Goal: Transaction & Acquisition: Purchase product/service

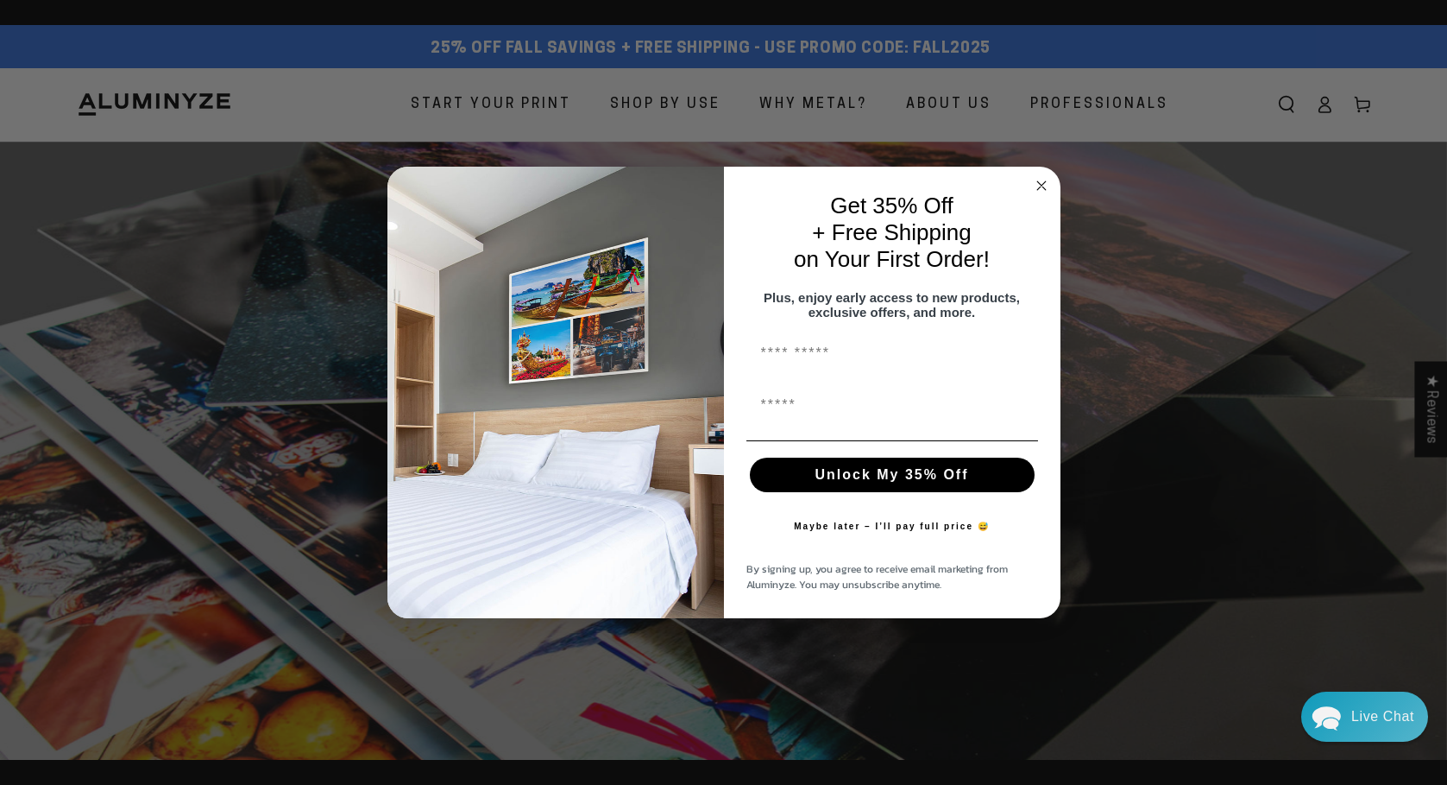
click at [1044, 176] on circle "Close dialog" at bounding box center [1041, 185] width 20 height 20
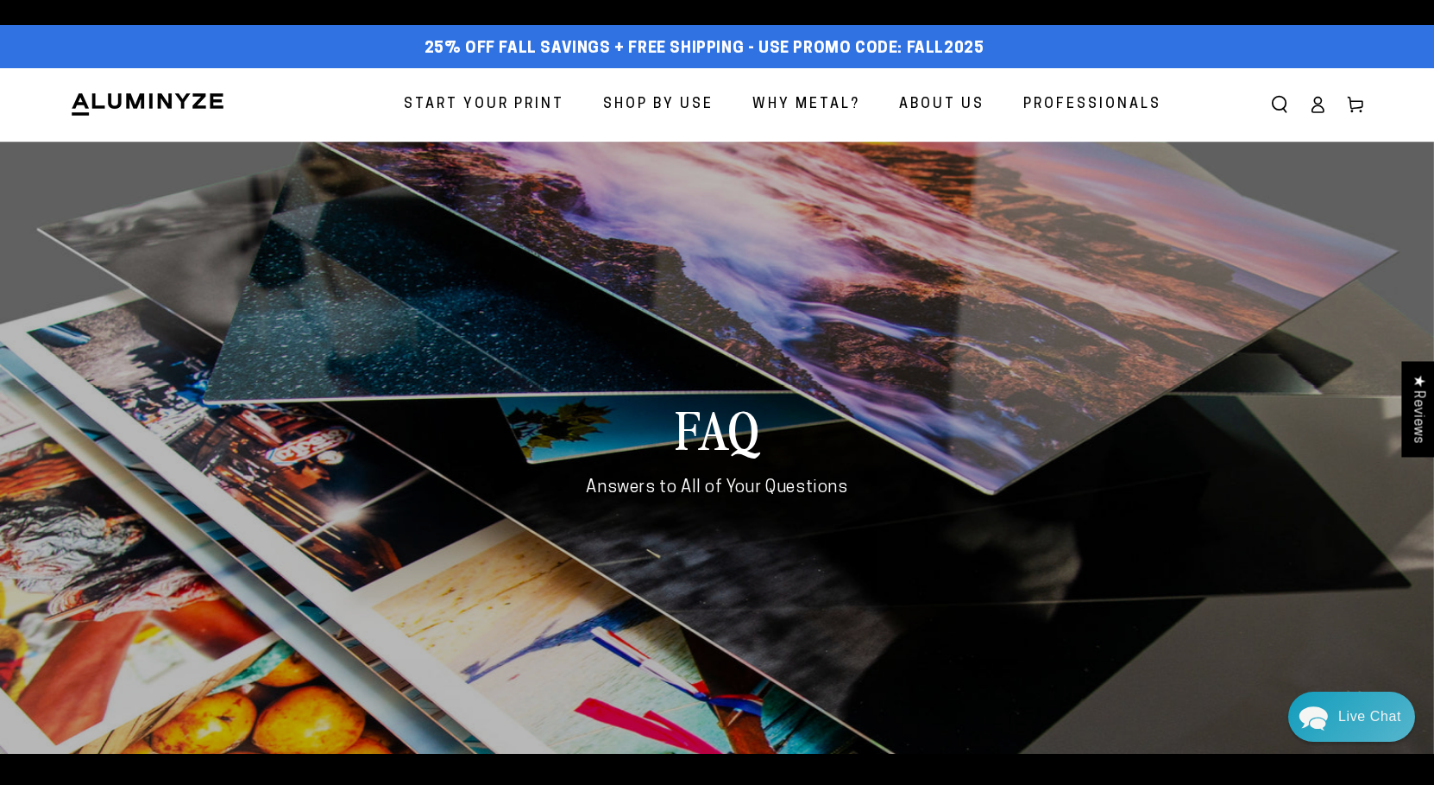
click at [822, 109] on span "Why Metal?" at bounding box center [807, 104] width 108 height 25
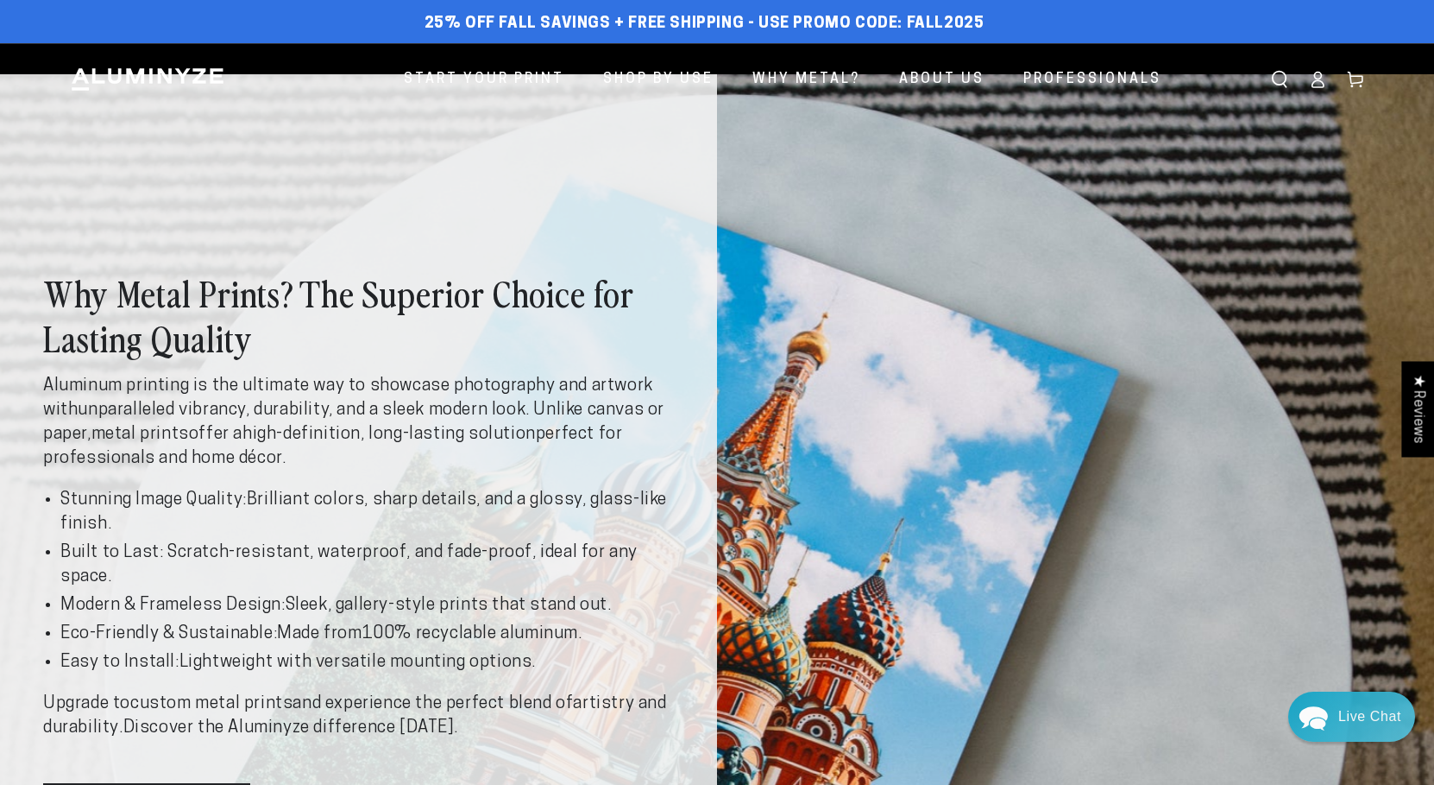
drag, startPoint x: 1065, startPoint y: 118, endPoint x: 1071, endPoint y: 110, distance: 9.8
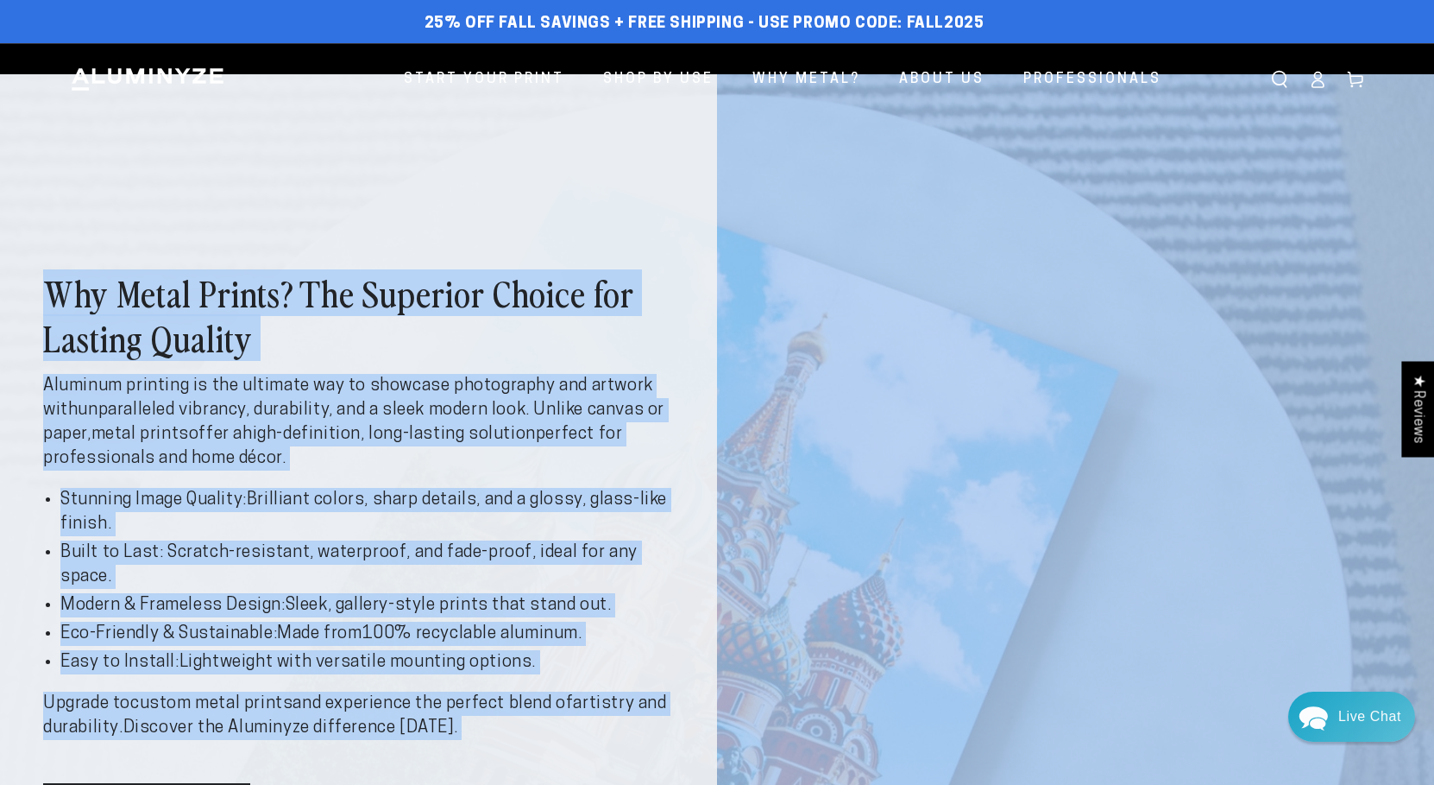
click at [572, 145] on div "Why Metal Prints? The Superior Choice for Lasting Quality Aluminum printing is …" at bounding box center [358, 552] width 717 height 956
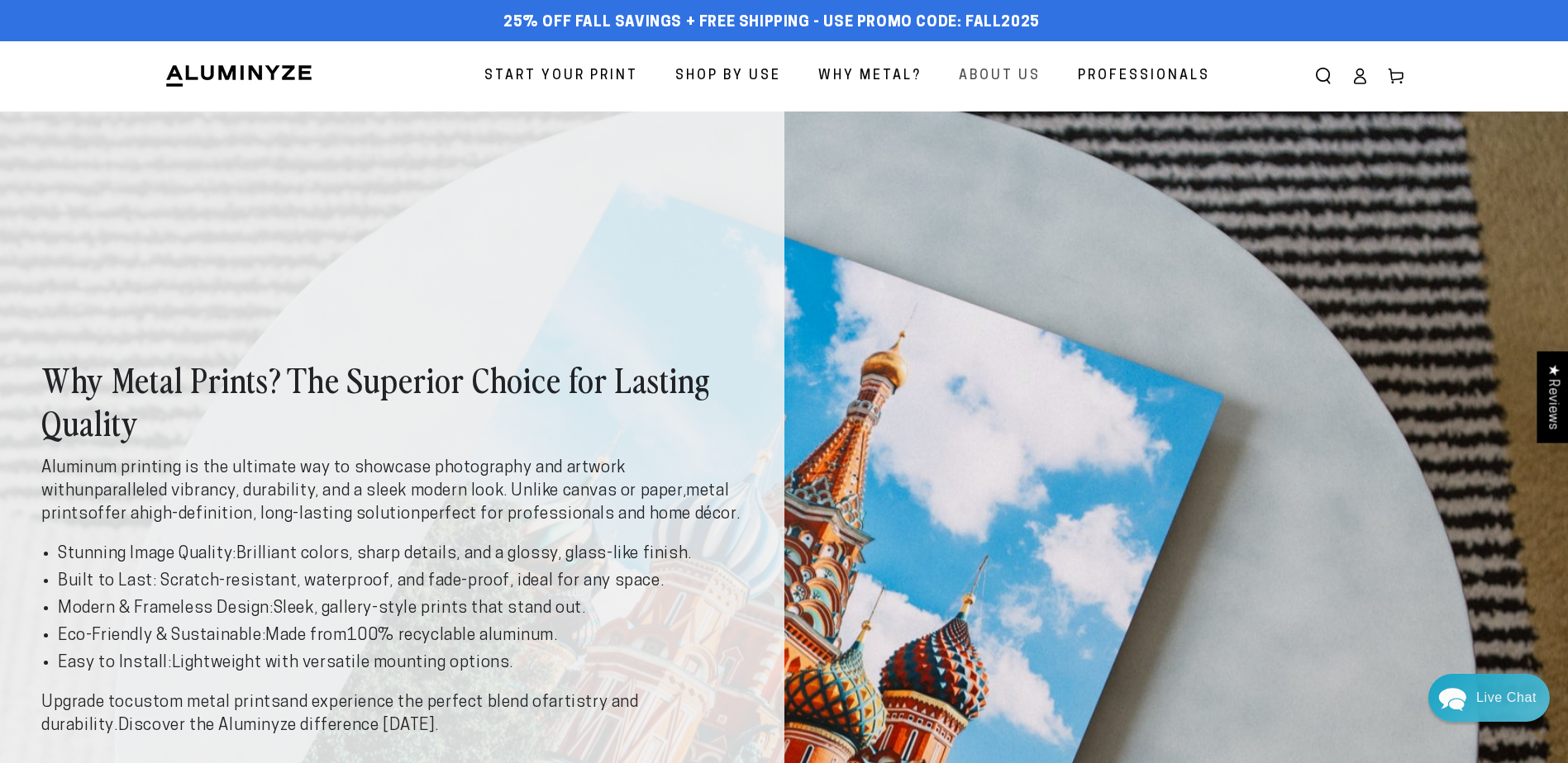
click at [967, 75] on span "About Us" at bounding box center [999, 76] width 81 height 24
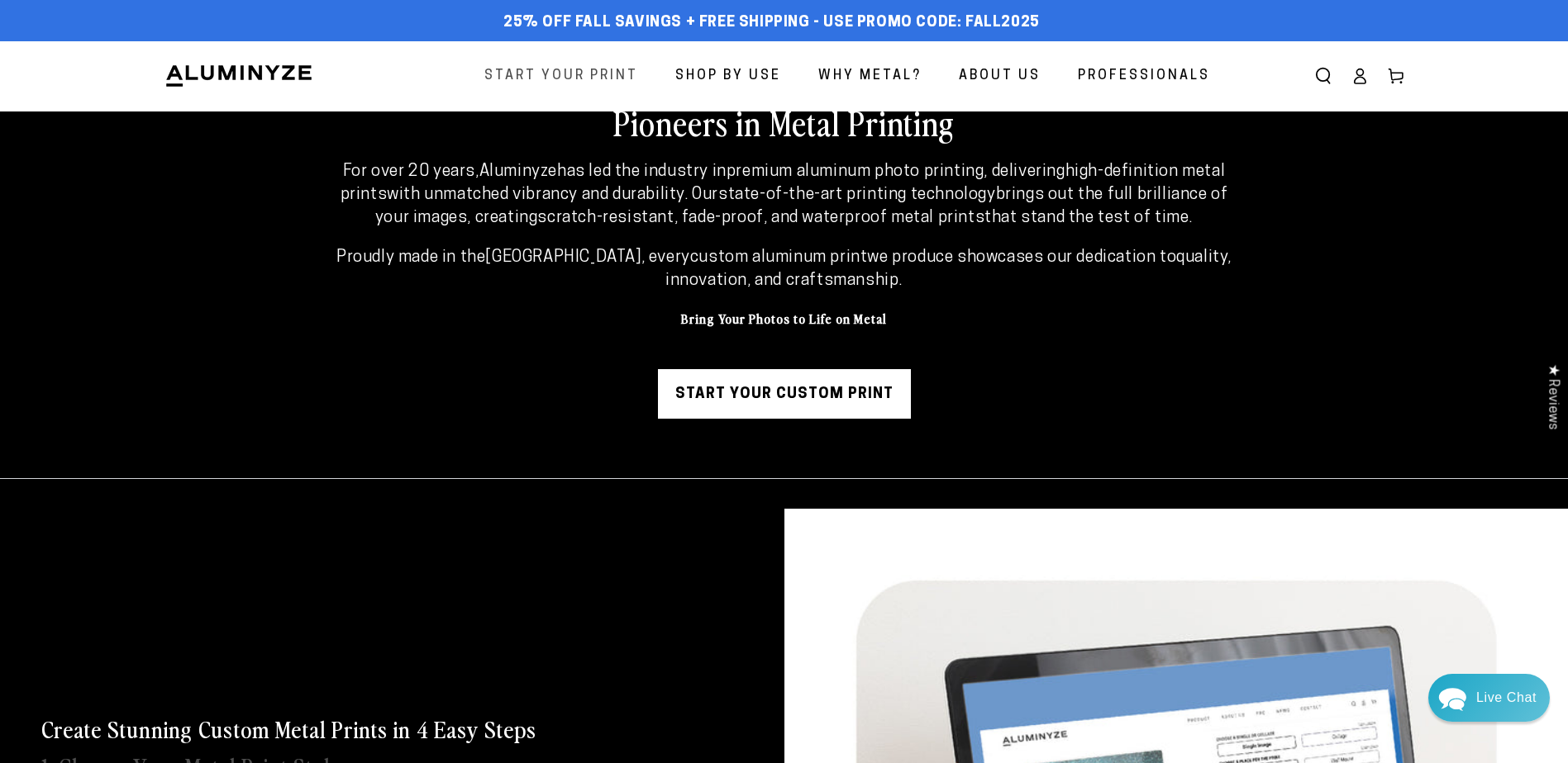
click at [564, 79] on span "Start Your Print" at bounding box center [561, 76] width 154 height 24
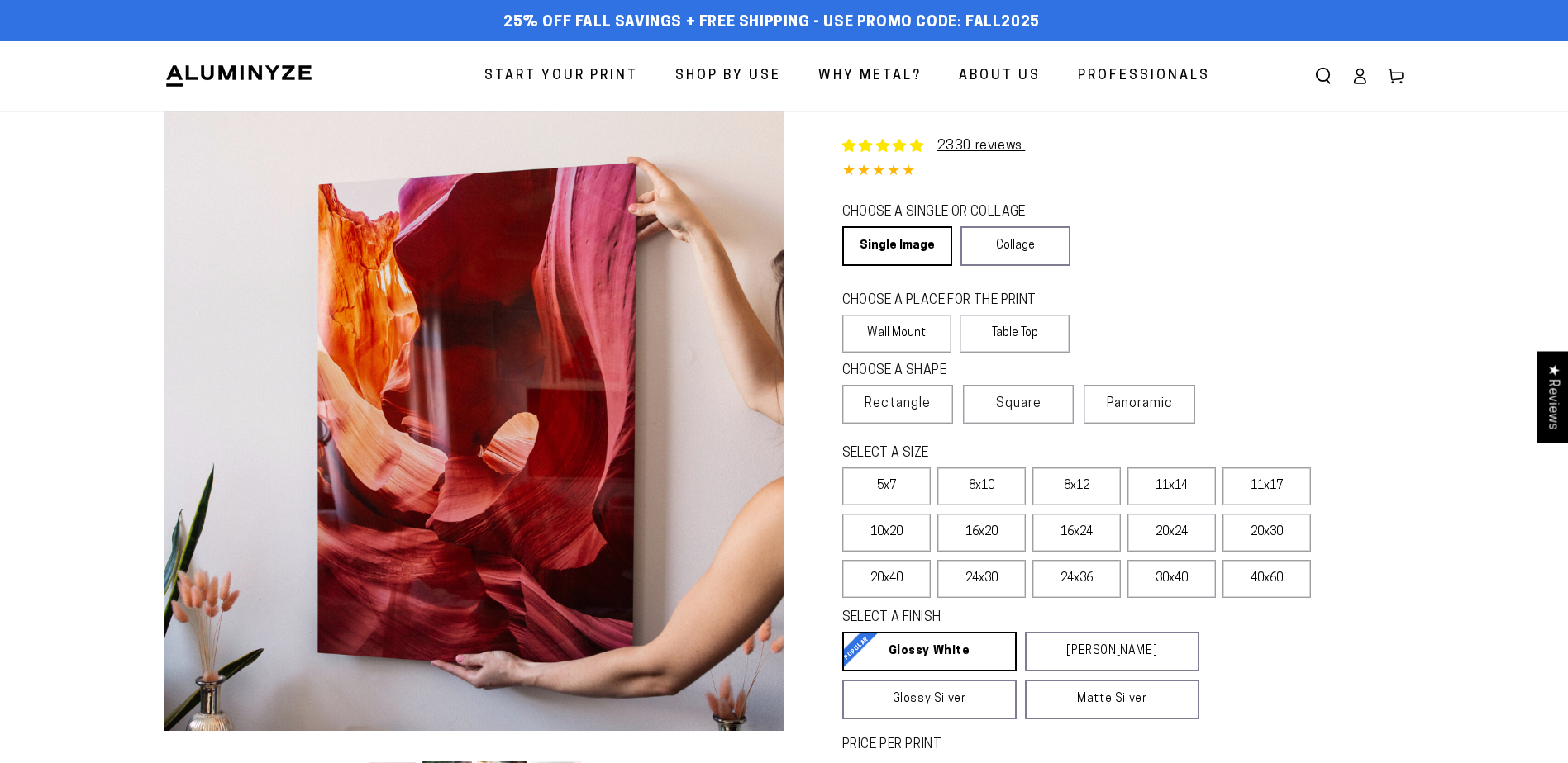
select select "**********"
click at [1013, 242] on link "Collage" at bounding box center [1015, 245] width 110 height 39
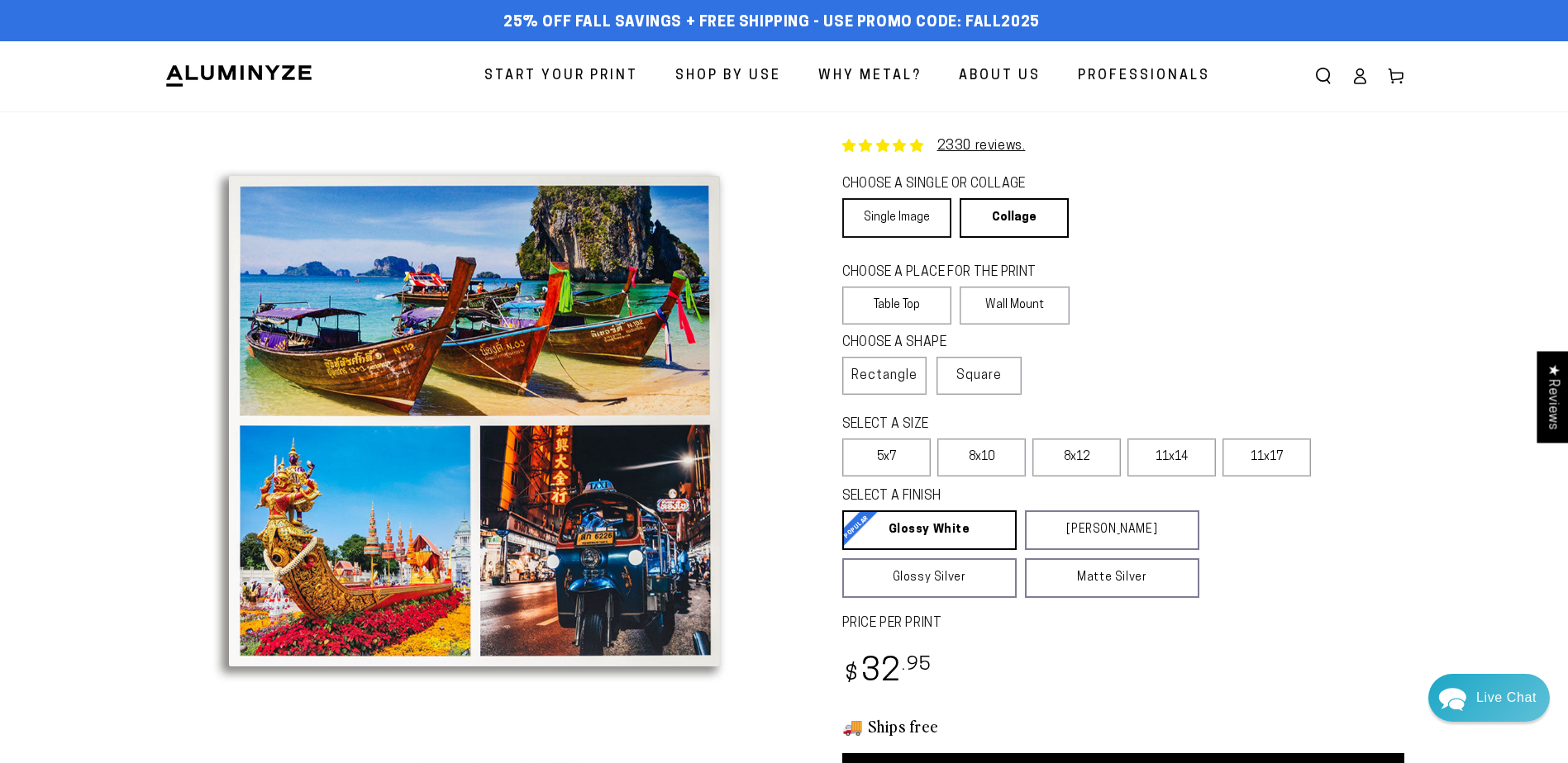
click at [932, 213] on link "Single Image" at bounding box center [897, 217] width 109 height 39
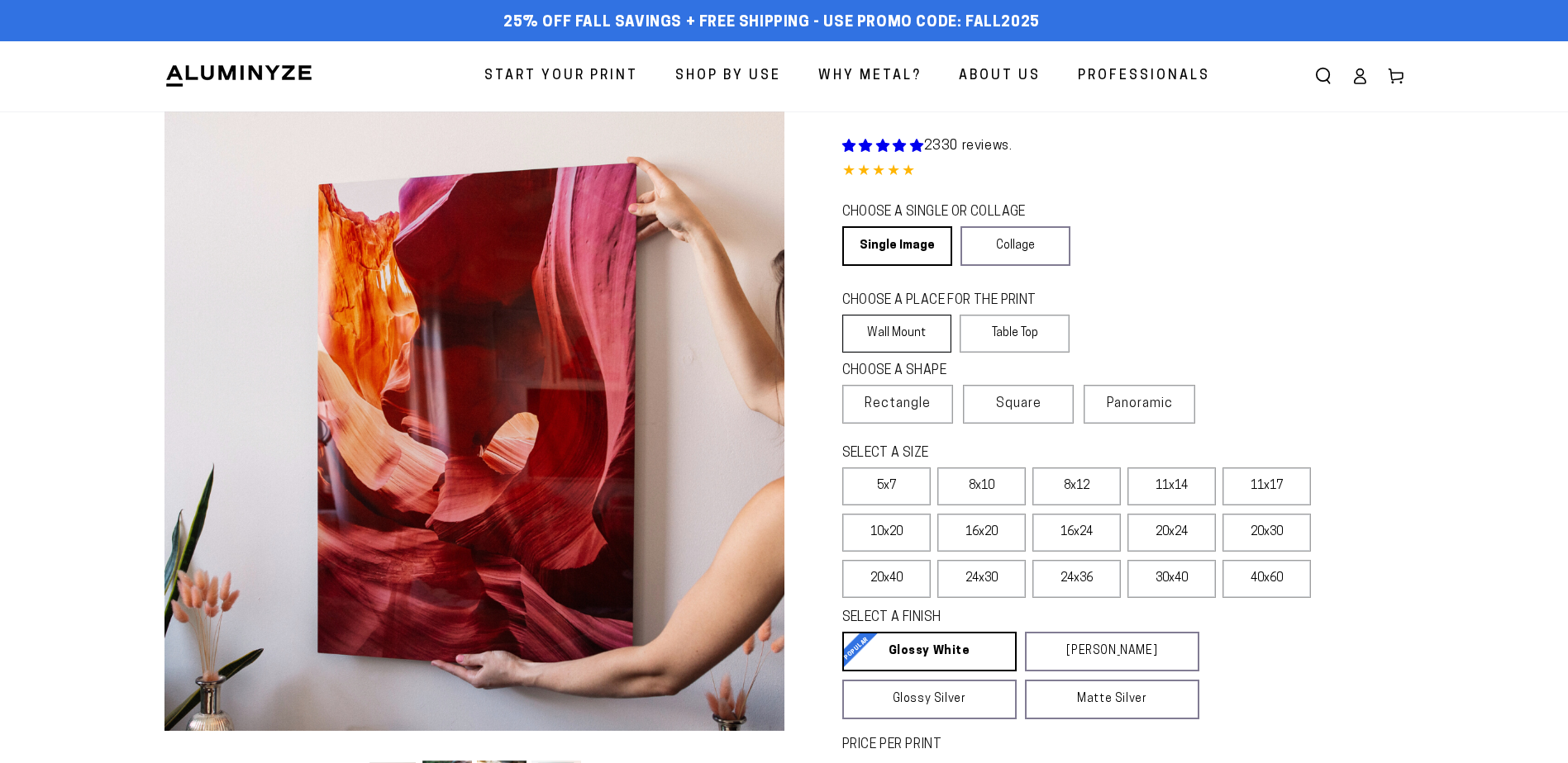
select select "**********"
click at [897, 331] on label "Wall Mount" at bounding box center [897, 334] width 110 height 38
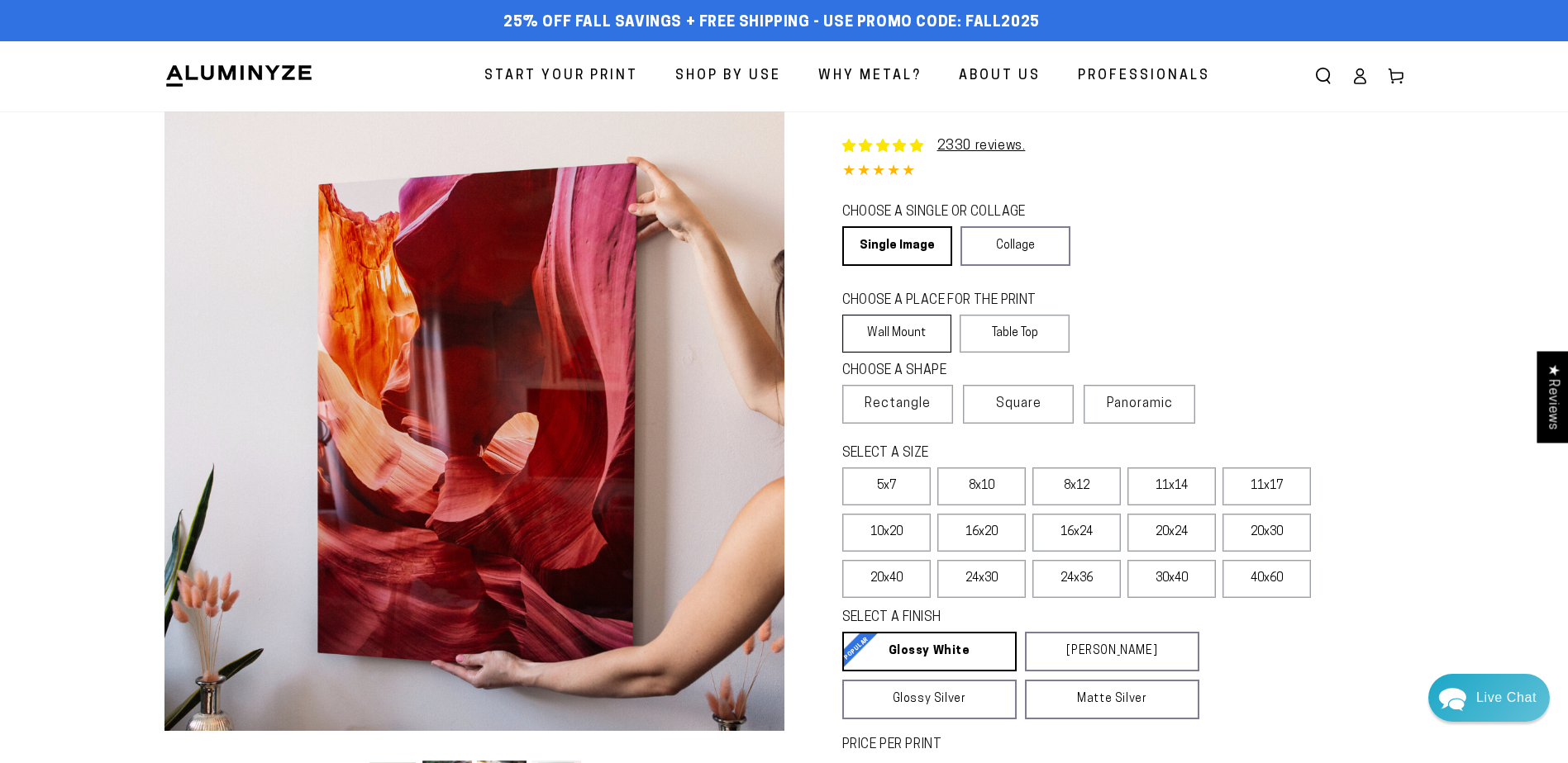
click at [891, 333] on label "Wall Mount" at bounding box center [897, 334] width 110 height 38
click at [875, 337] on label "Wall Mount" at bounding box center [897, 334] width 110 height 38
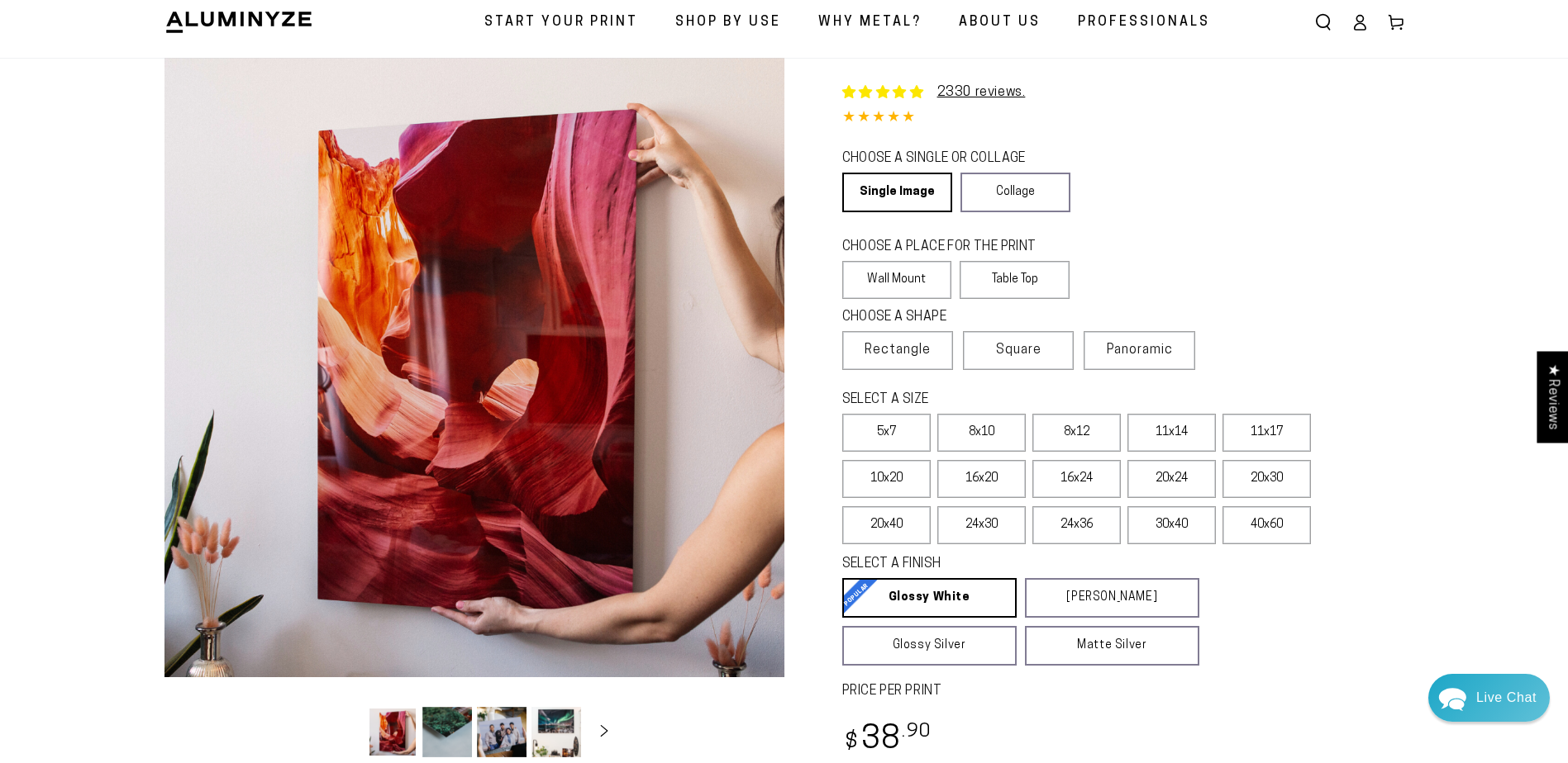
scroll to position [82, 0]
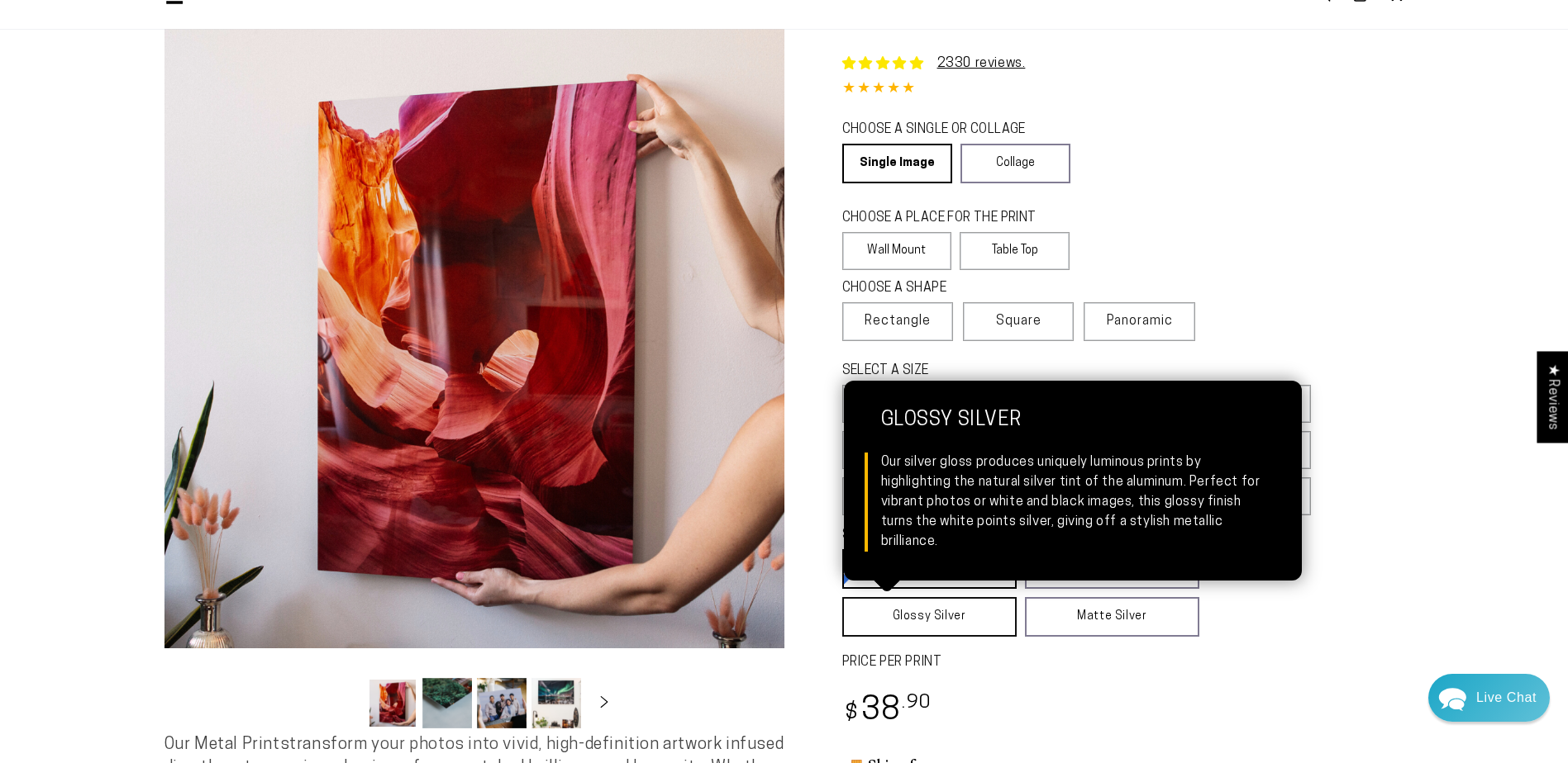
click at [958, 618] on link "Glossy Silver Glossy Silver Our silver gloss produces uniquely luminous prints …" at bounding box center [929, 617] width 174 height 39
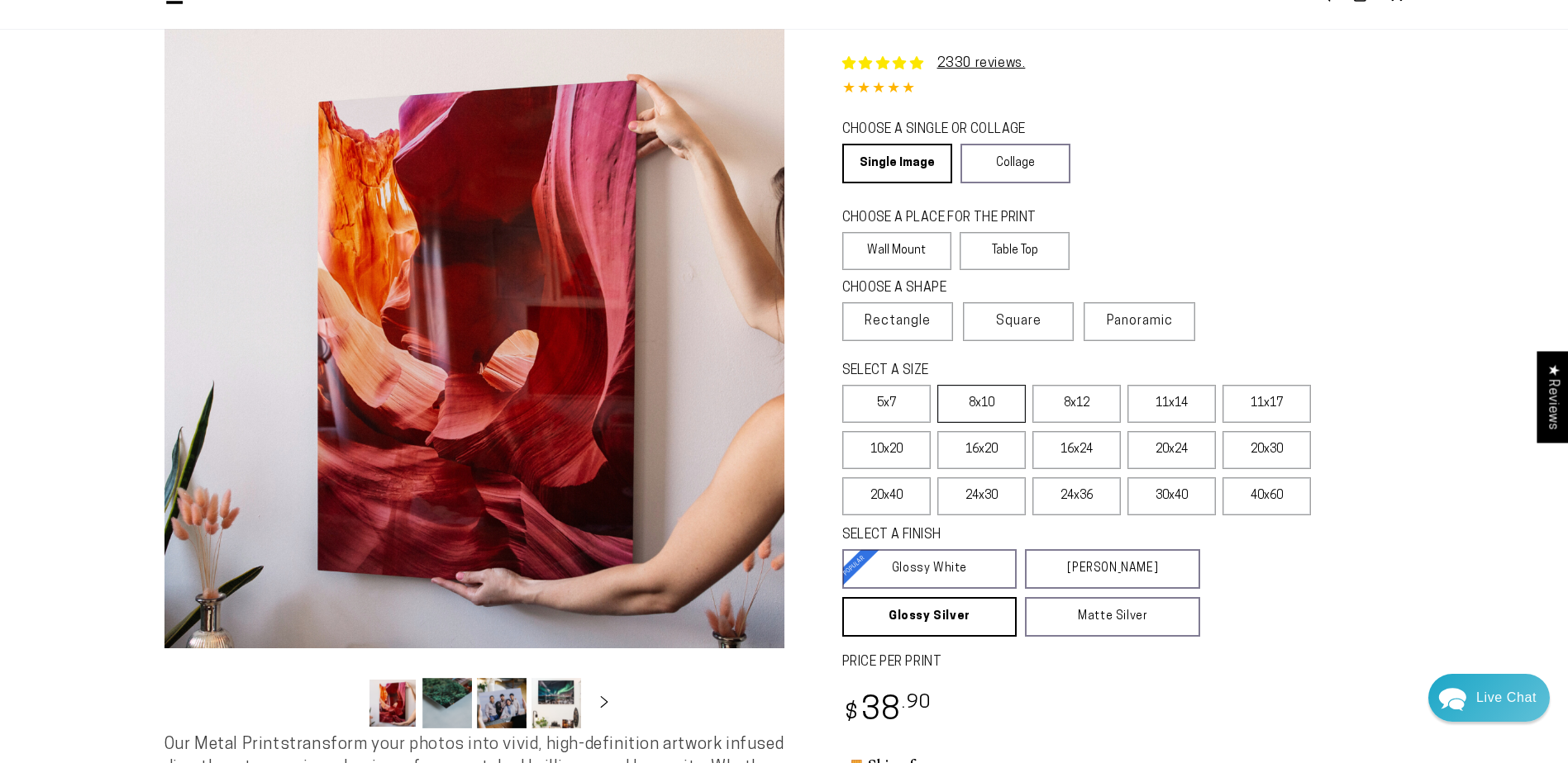
click at [961, 405] on label "8x10" at bounding box center [982, 404] width 88 height 38
click at [895, 405] on label "5x7" at bounding box center [886, 404] width 88 height 38
click at [606, 703] on icon "Slide right" at bounding box center [603, 702] width 24 height 12
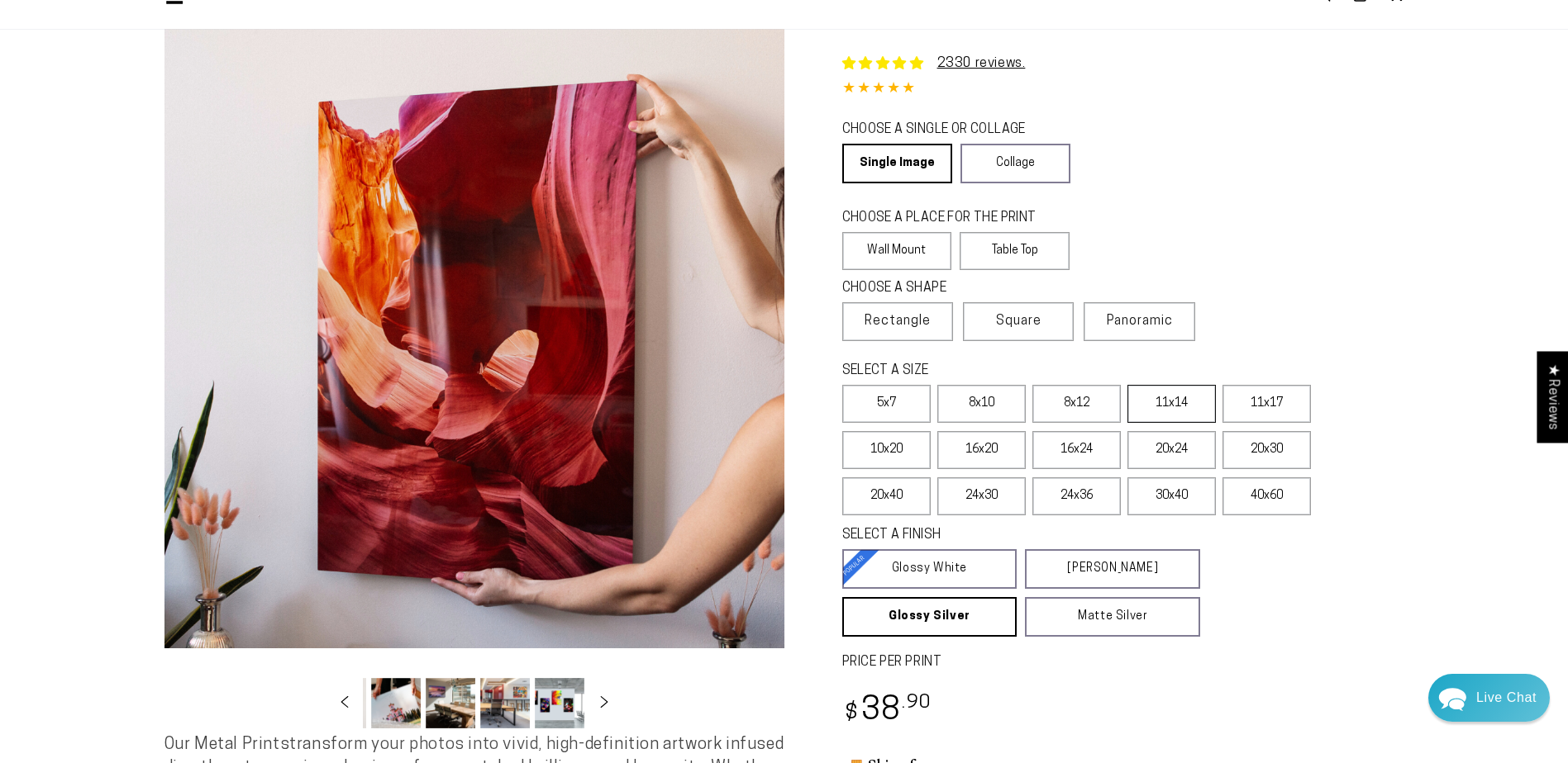
click at [1182, 401] on label "11x14" at bounding box center [1171, 404] width 88 height 38
click at [1030, 165] on link "Collage" at bounding box center [1015, 163] width 110 height 39
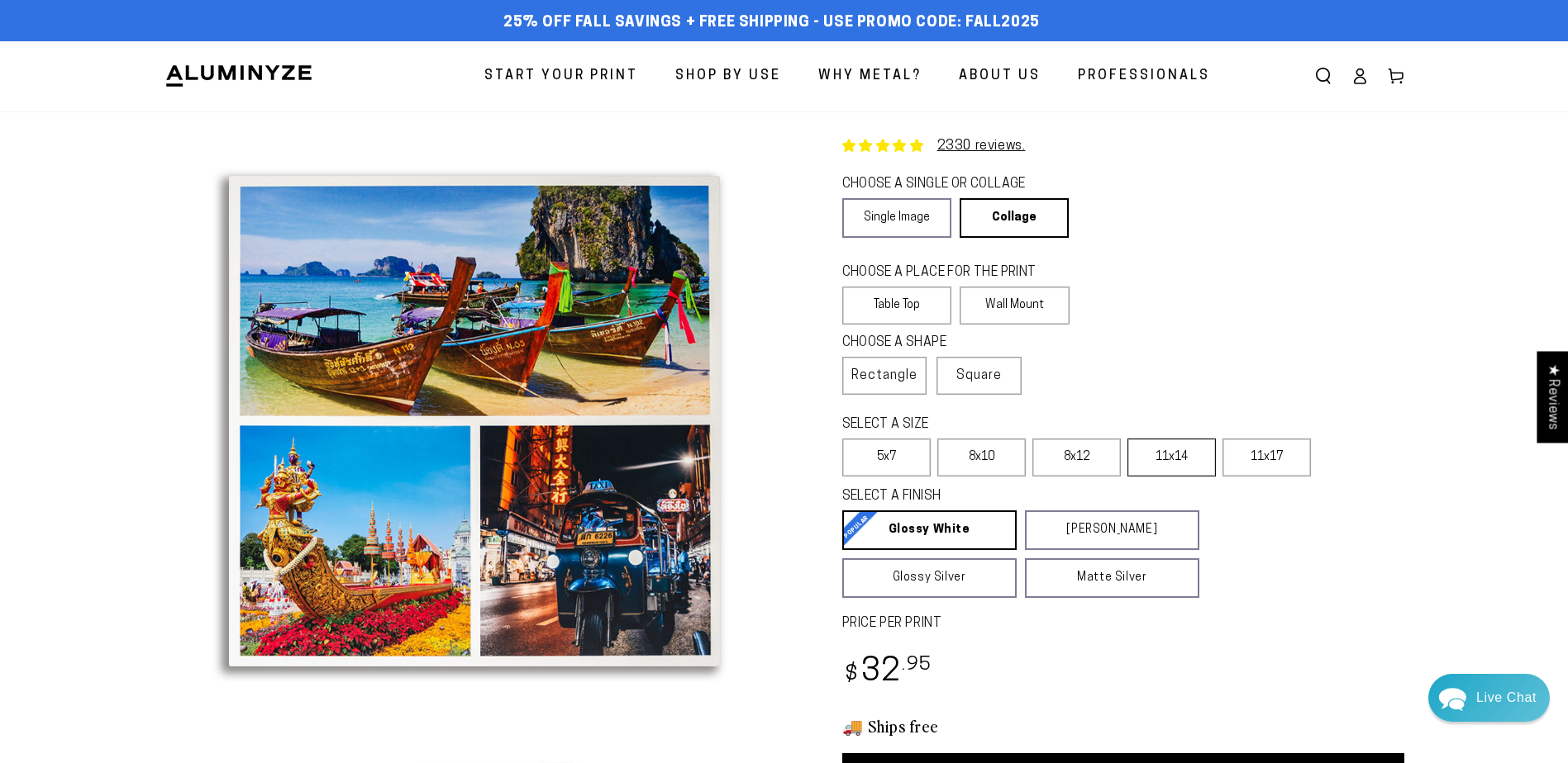
click at [1140, 461] on label "11x14" at bounding box center [1171, 458] width 88 height 38
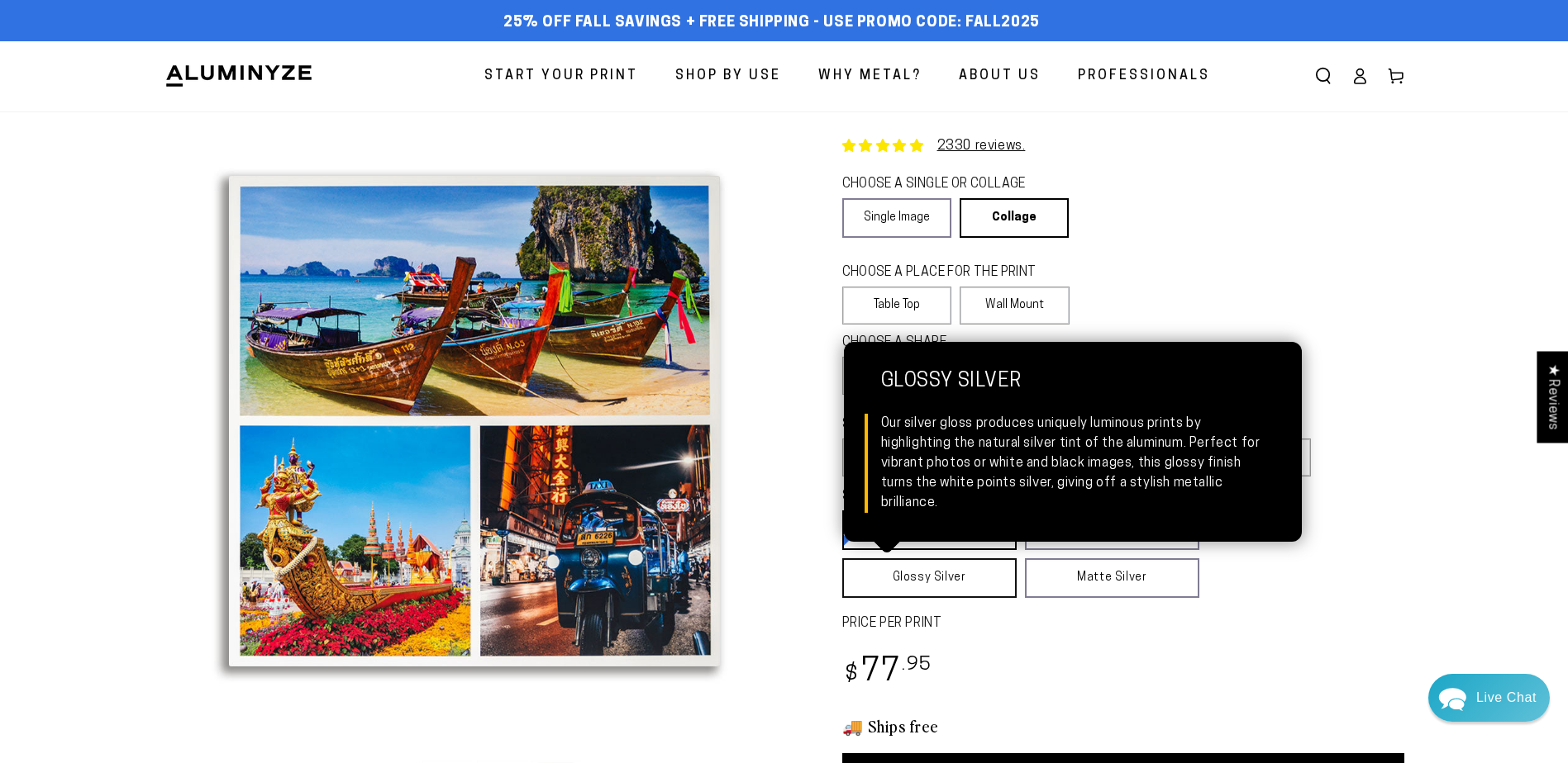
click at [949, 583] on link "Glossy Silver Glossy Silver Our silver gloss produces uniquely luminous prints …" at bounding box center [929, 577] width 174 height 39
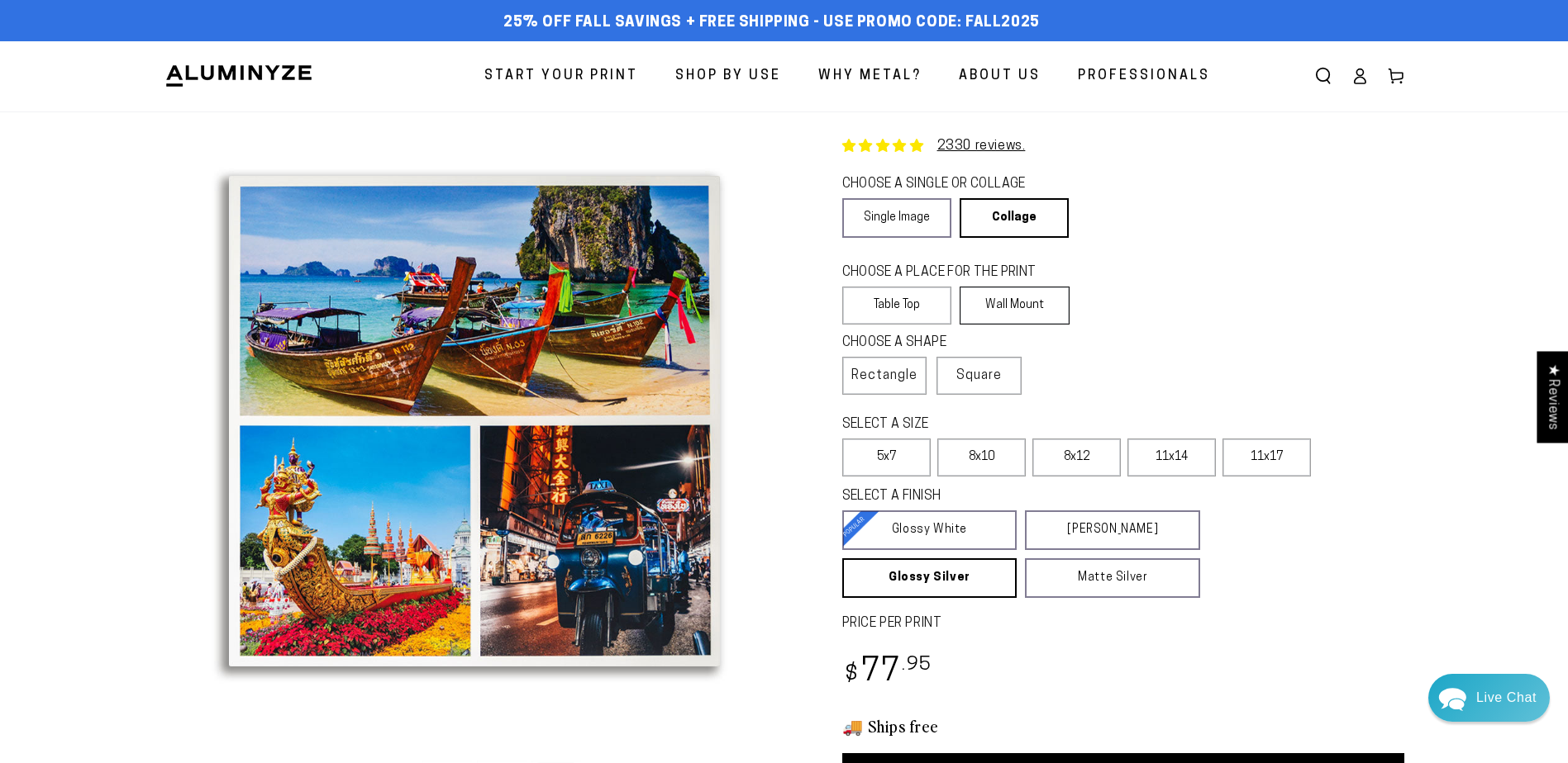
click at [1024, 296] on label "Wall Mount" at bounding box center [1014, 305] width 110 height 38
drag, startPoint x: 1024, startPoint y: 296, endPoint x: 966, endPoint y: 318, distance: 62.0
click at [966, 319] on label "Wall Mount" at bounding box center [1014, 305] width 110 height 38
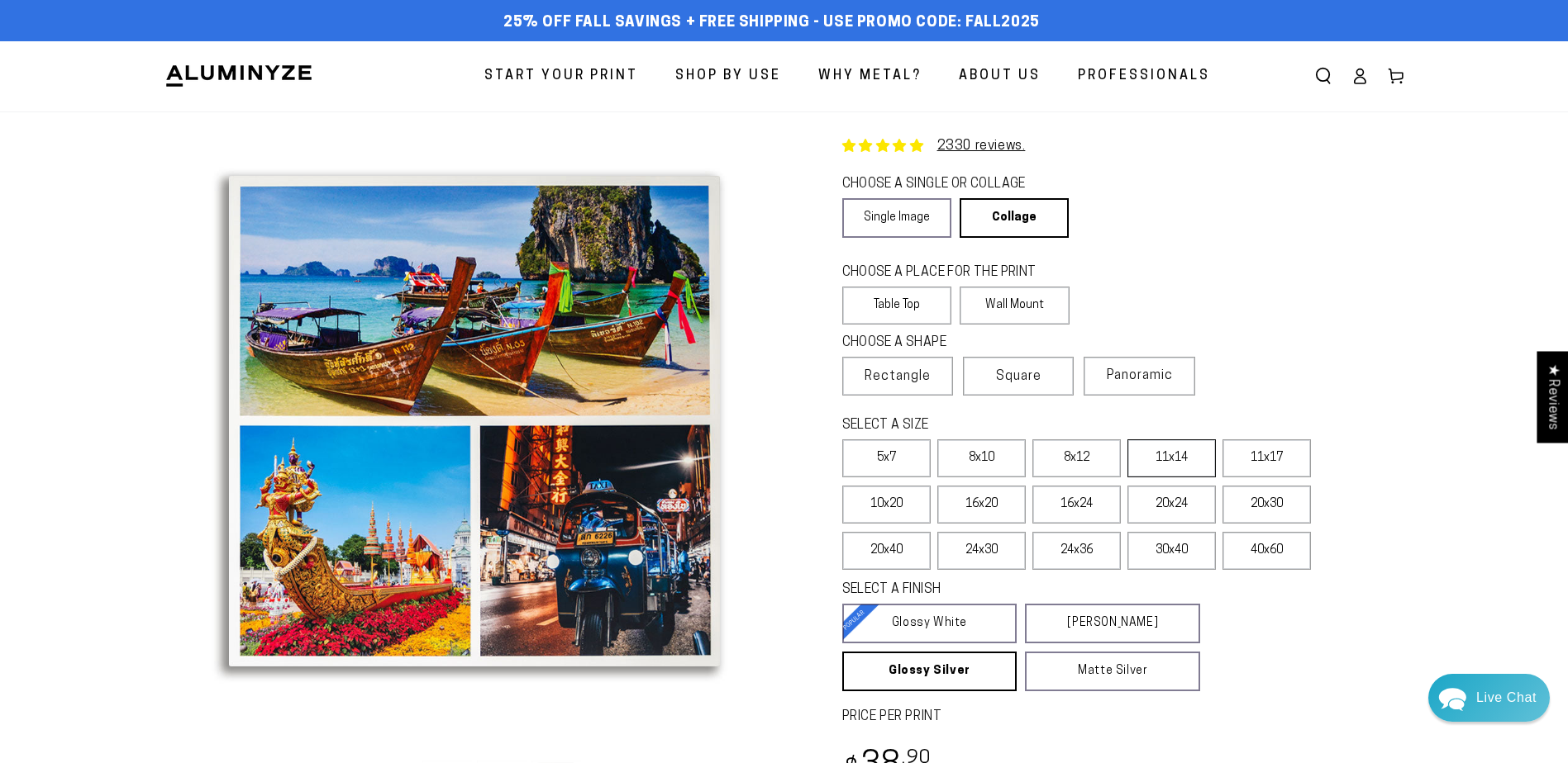
click at [1176, 467] on label "11x14" at bounding box center [1171, 459] width 88 height 38
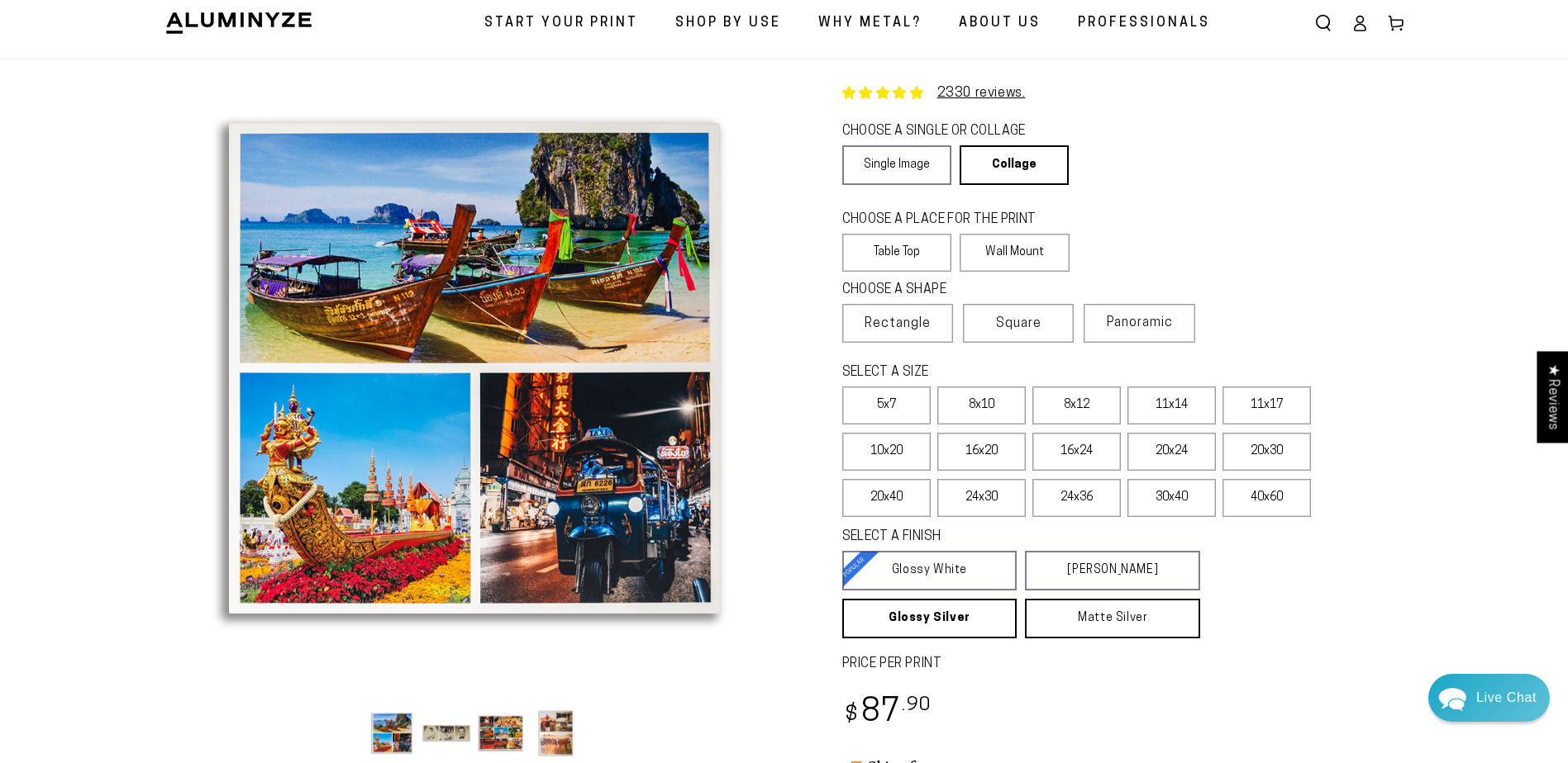
scroll to position [82, 0]
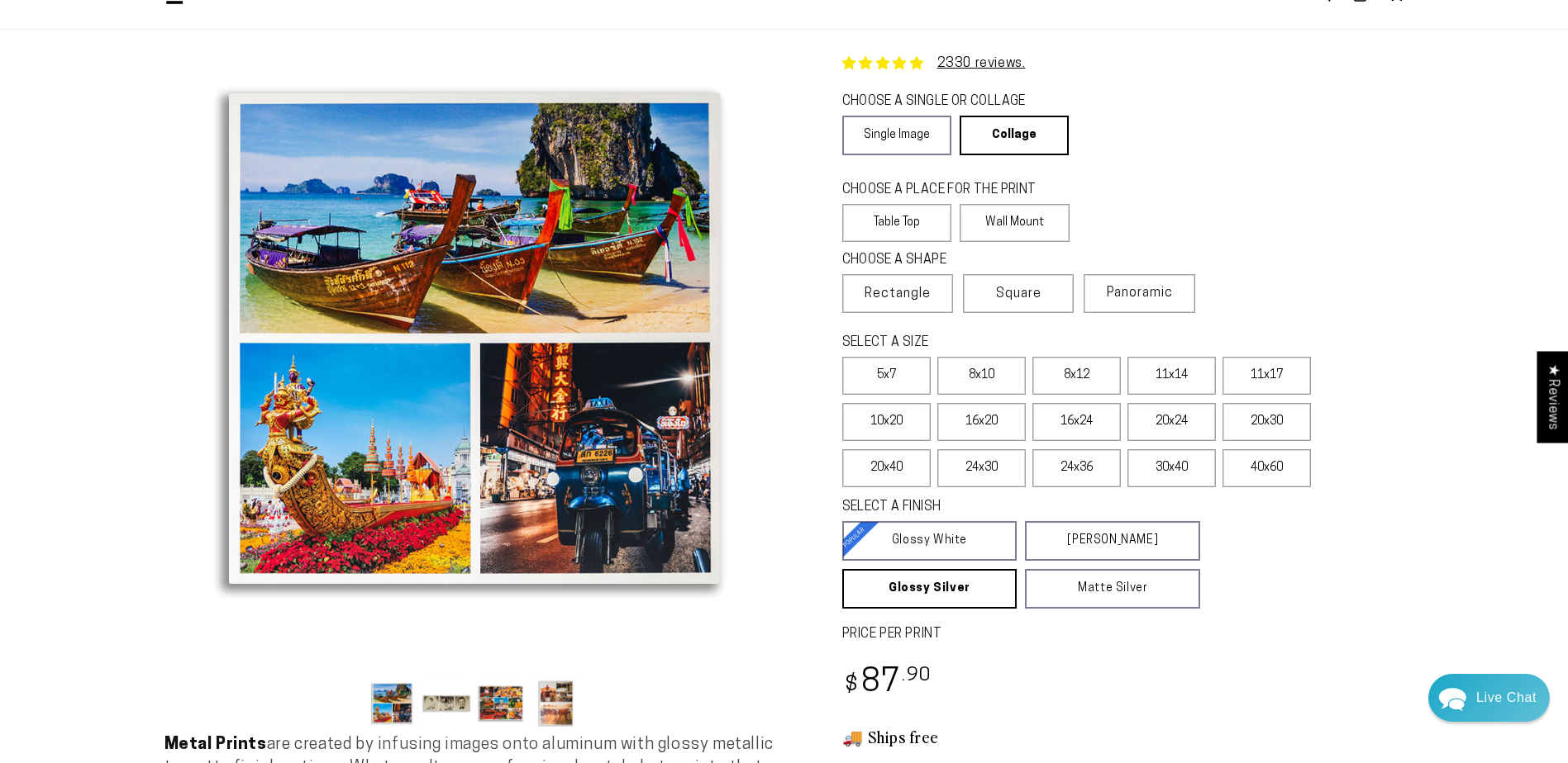
click at [401, 691] on button "Load image 1 in gallery view" at bounding box center [393, 704] width 50 height 51
click at [443, 705] on button "Load image 2 in gallery view" at bounding box center [447, 704] width 50 height 51
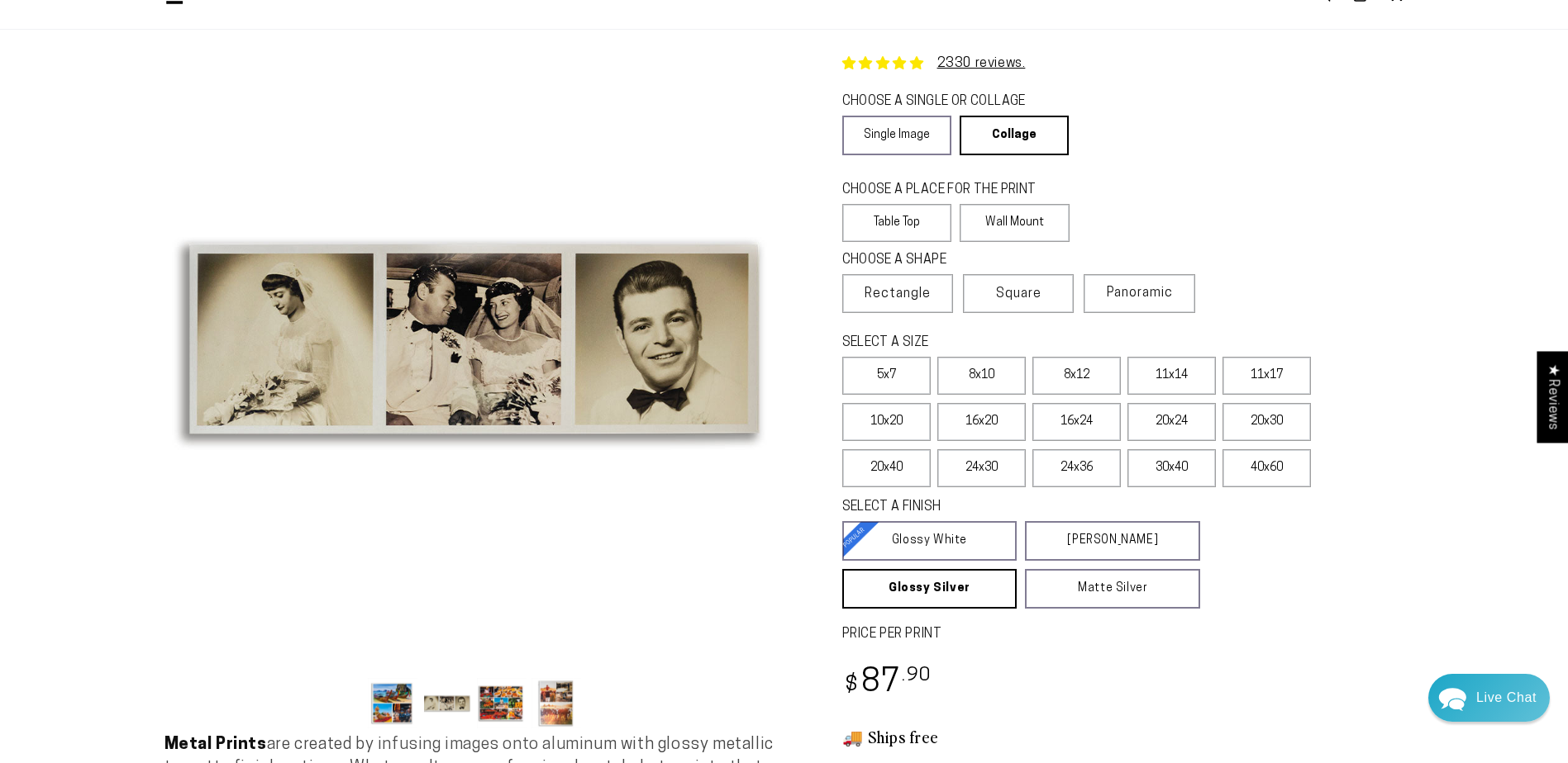
click at [487, 707] on button "Load image 3 in gallery view" at bounding box center [502, 704] width 50 height 51
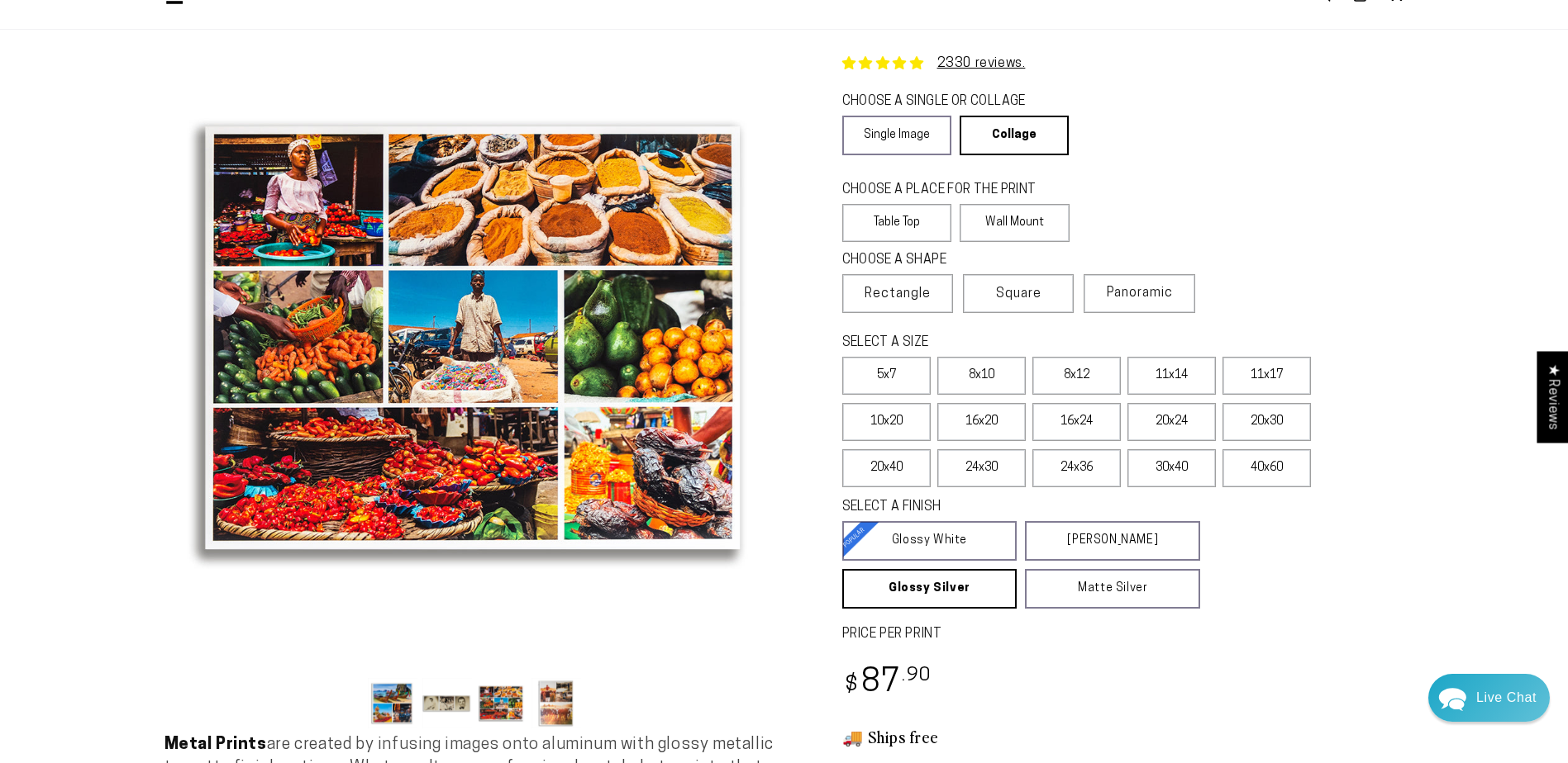
click at [557, 707] on button "Load image 4 in gallery view" at bounding box center [557, 704] width 50 height 51
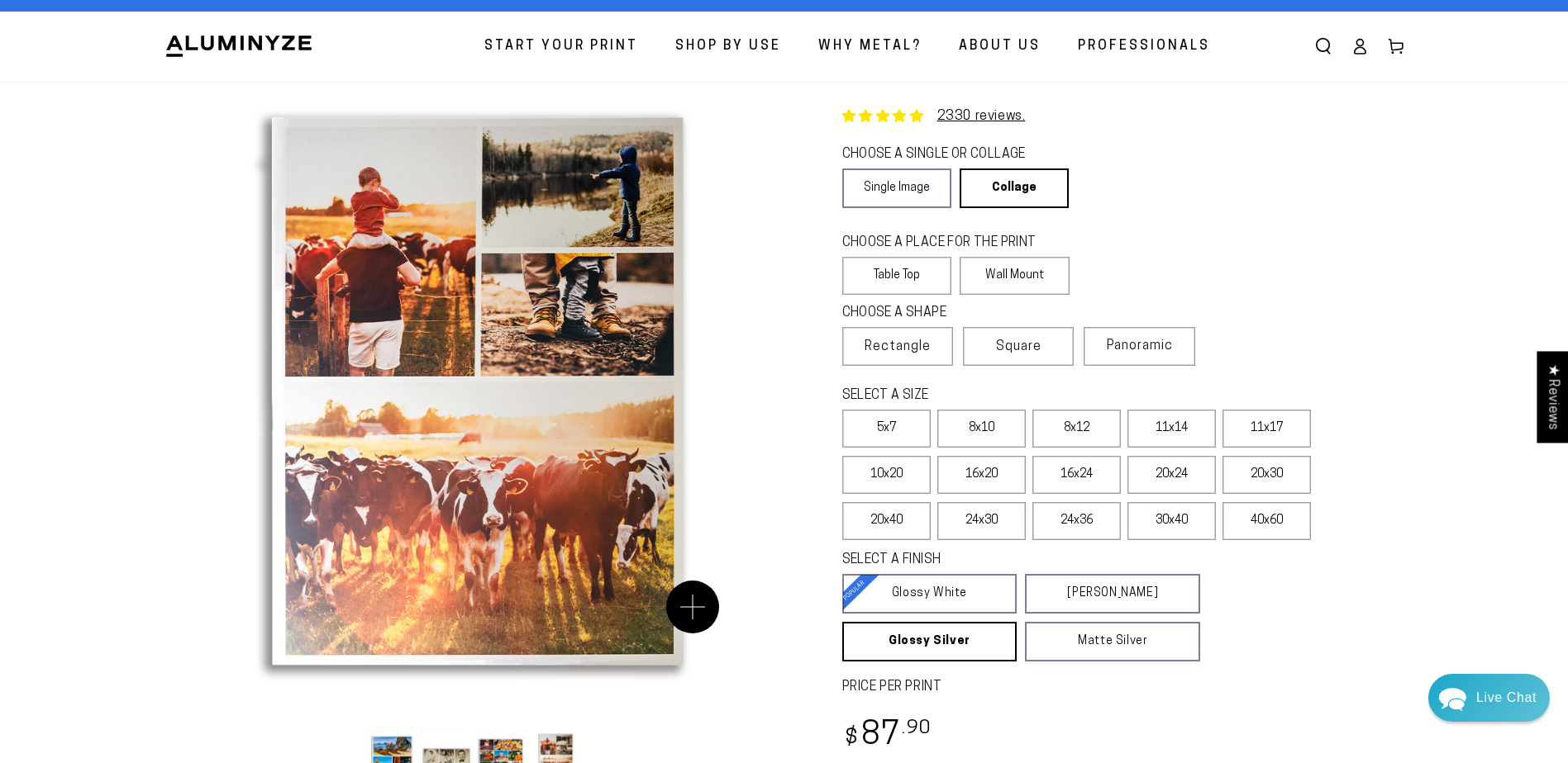
scroll to position [0, 0]
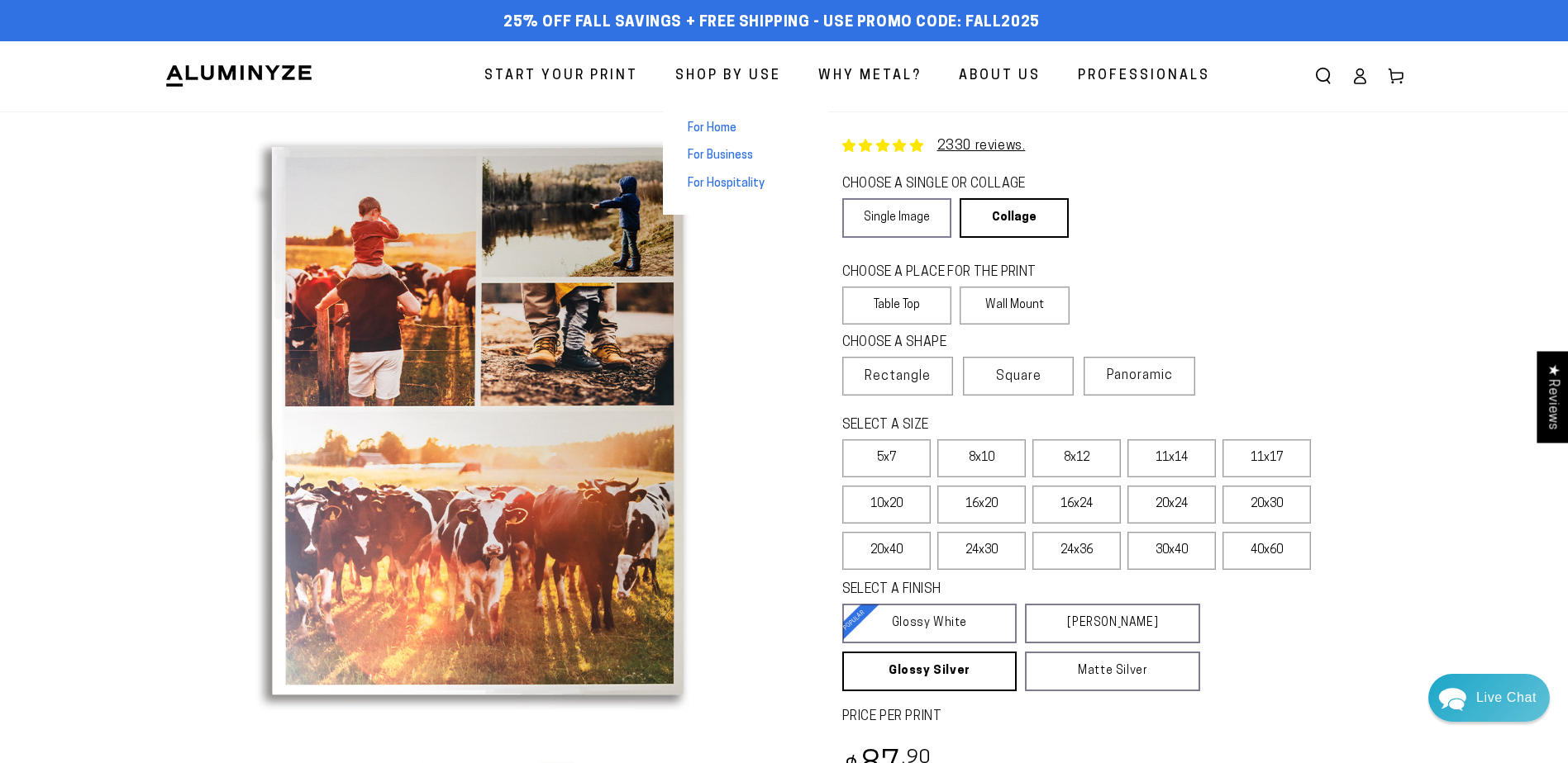
click at [730, 124] on span "For Home" at bounding box center [712, 128] width 49 height 16
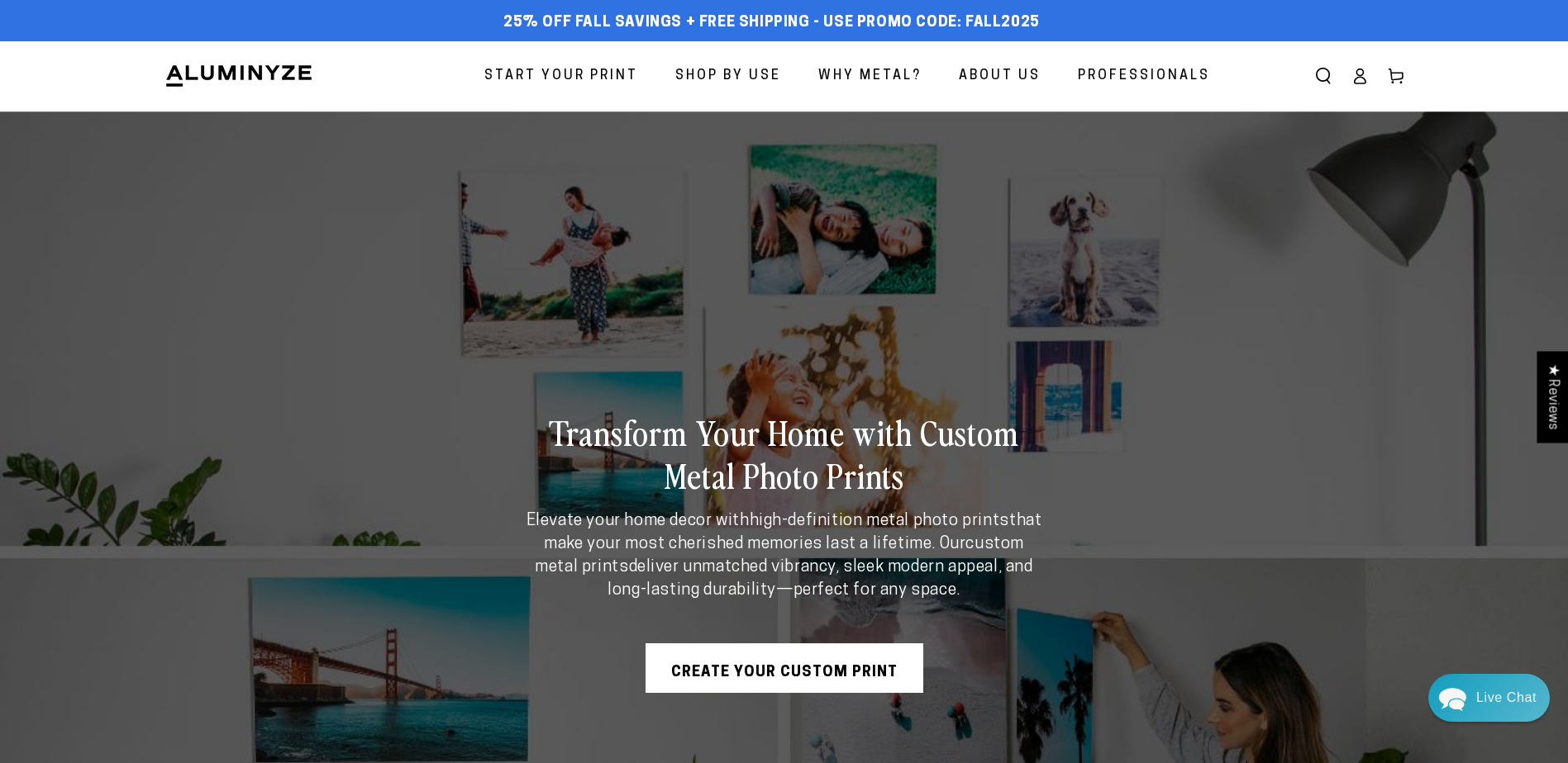
click at [1135, 72] on span "Professionals" at bounding box center [1144, 76] width 132 height 24
